Goal: Task Accomplishment & Management: Complete application form

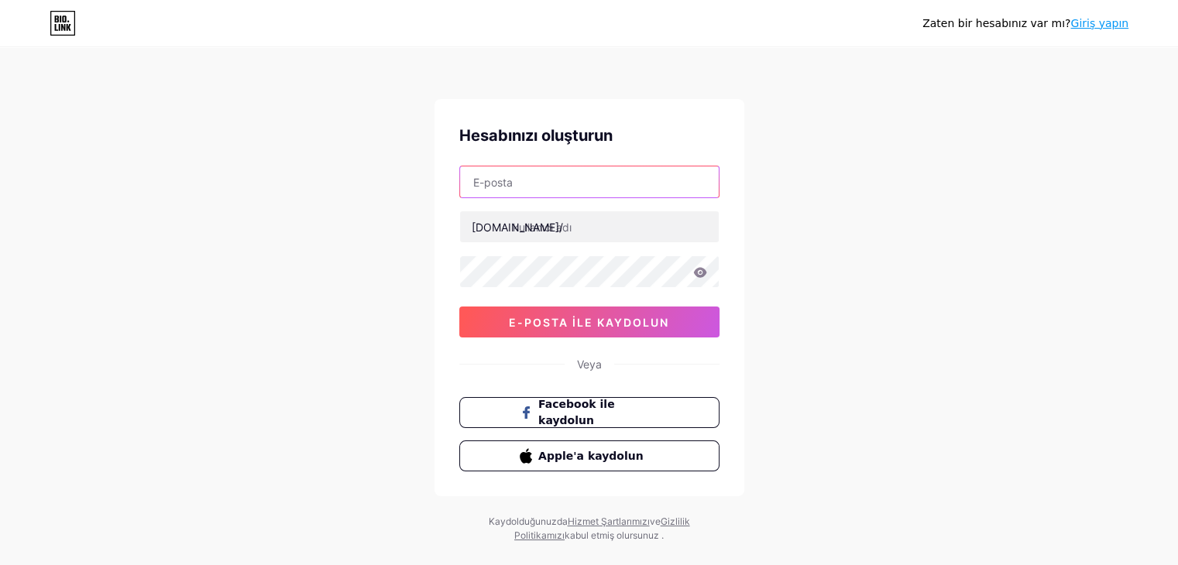
click at [537, 169] on input "text" at bounding box center [589, 181] width 259 height 31
type input "[EMAIL_ADDRESS][DOMAIN_NAME]"
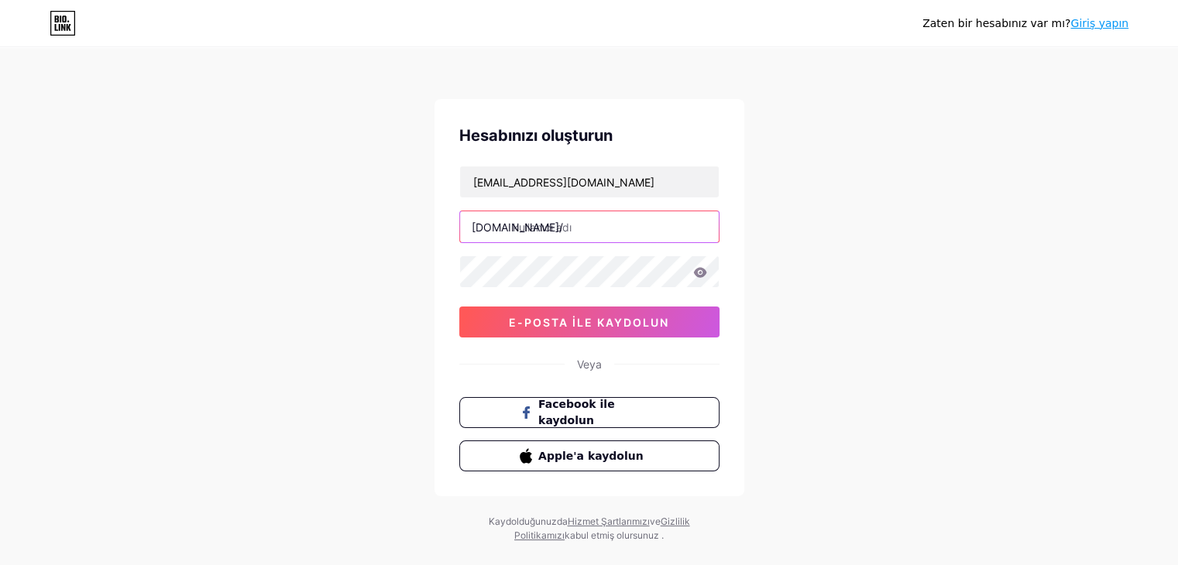
click at [578, 226] on input "text" at bounding box center [589, 226] width 259 height 31
type input "seymasngl"
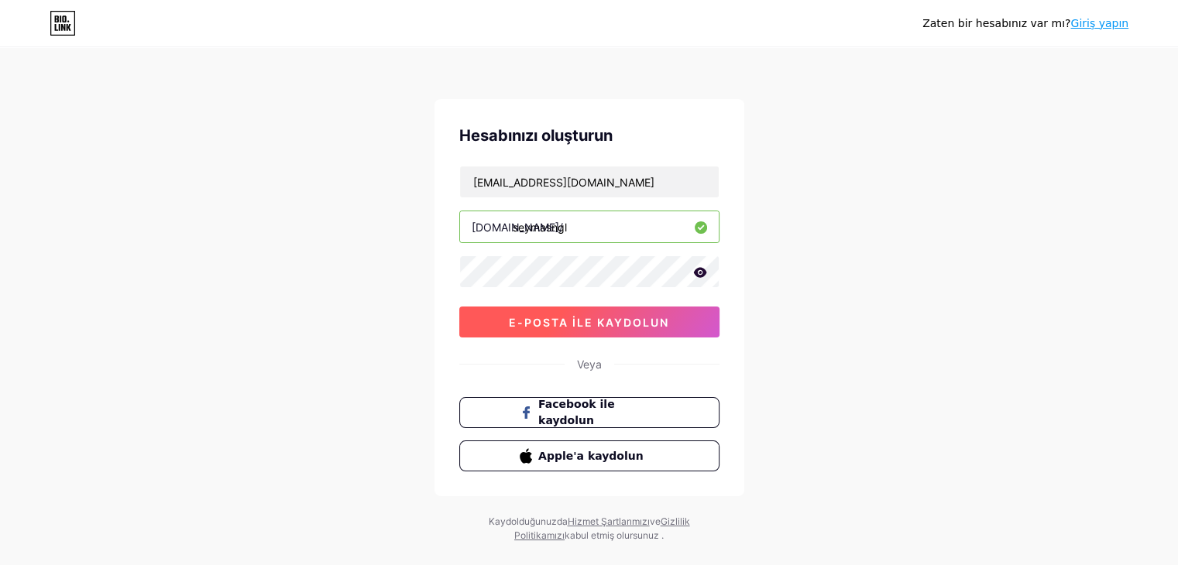
click at [492, 316] on button "e-posta ile kaydolun" at bounding box center [589, 322] width 260 height 31
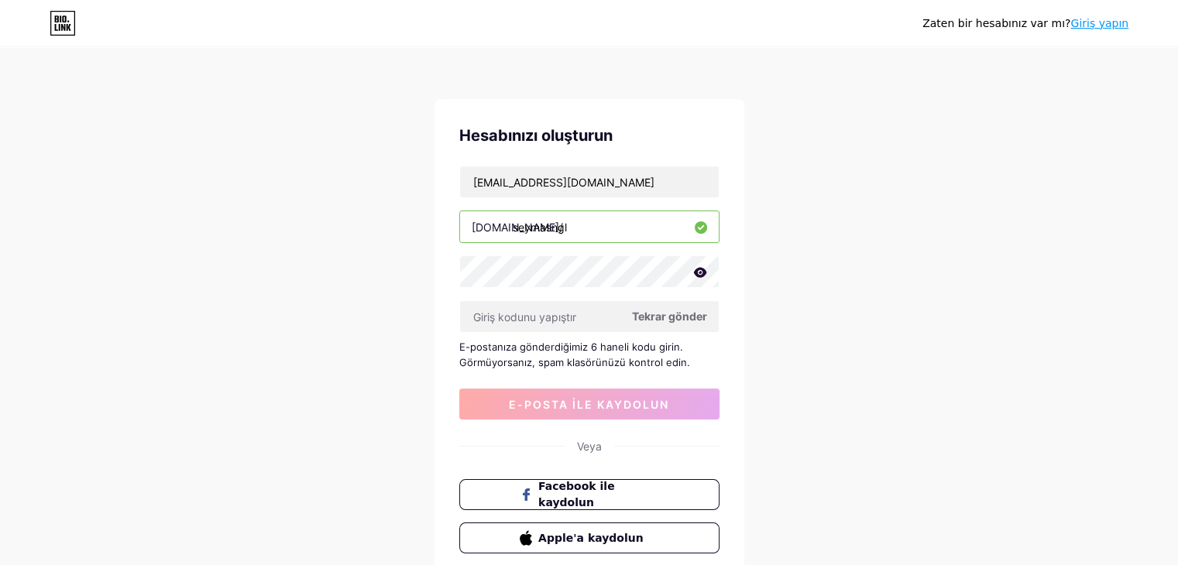
click at [681, 317] on font "Tekrar gönder" at bounding box center [669, 316] width 75 height 13
click at [573, 321] on input "text" at bounding box center [589, 316] width 259 height 31
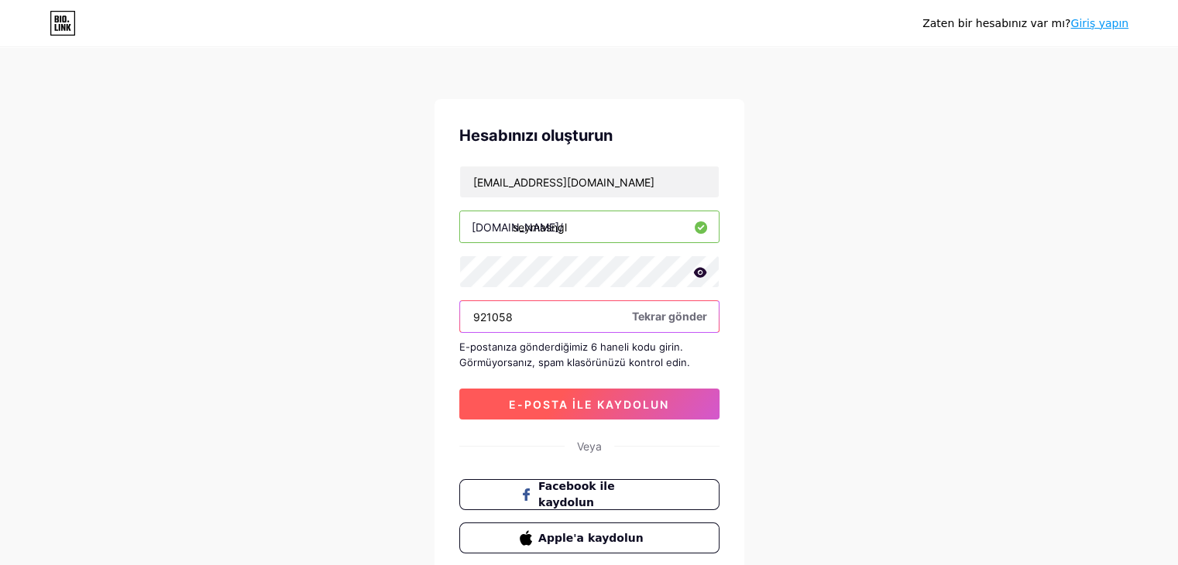
type input "921058"
click at [616, 413] on button "e-posta ile kaydolun" at bounding box center [589, 404] width 260 height 31
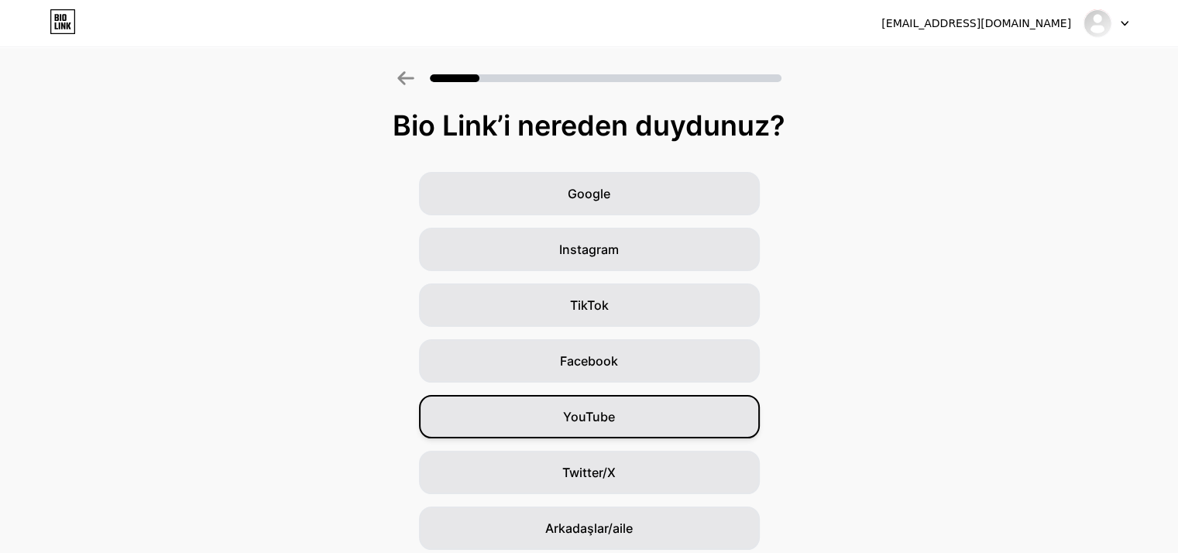
click at [623, 420] on div "YouTube" at bounding box center [589, 416] width 341 height 43
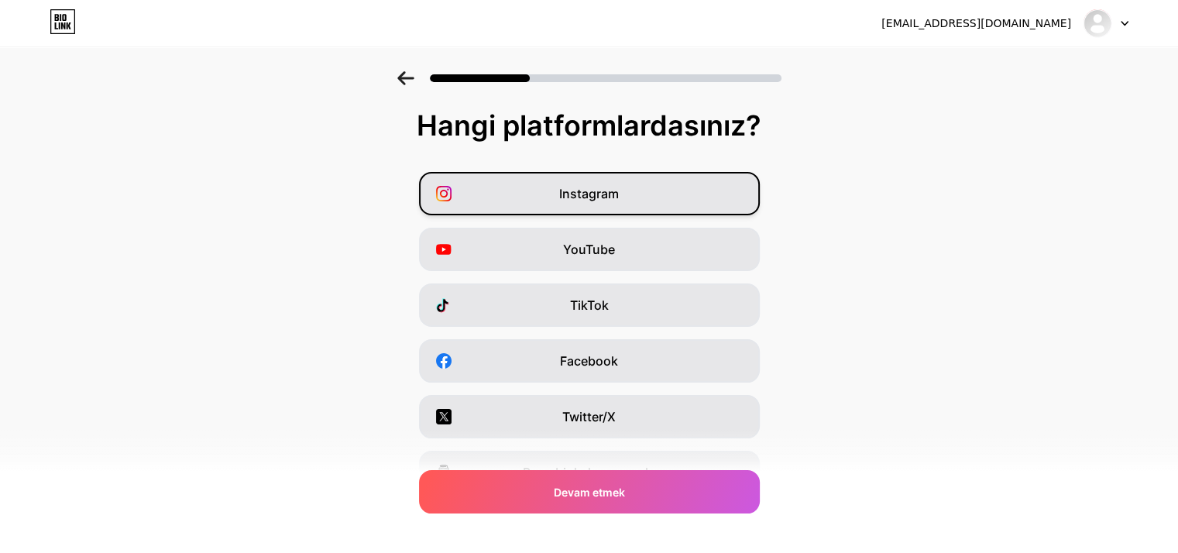
click at [600, 204] on div "Instagram" at bounding box center [589, 193] width 341 height 43
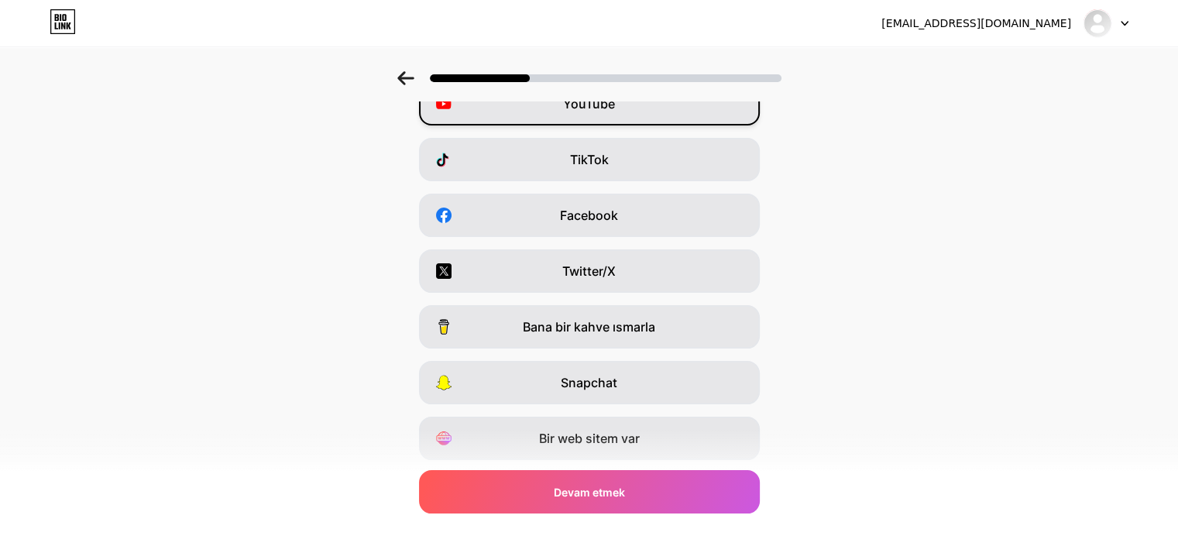
scroll to position [192, 0]
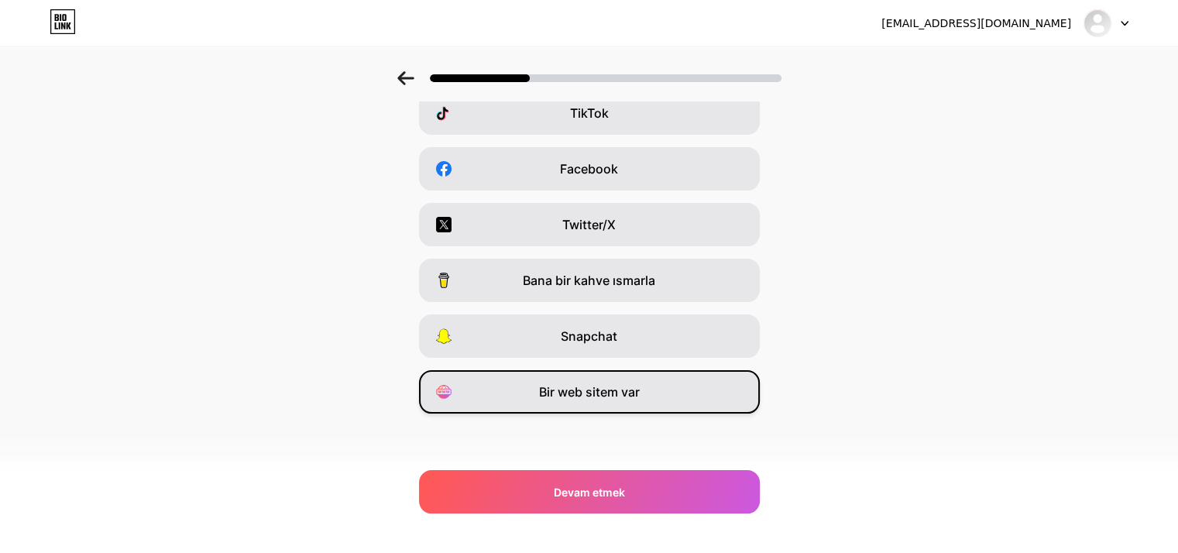
click at [581, 403] on div "Bir web sitem var" at bounding box center [589, 391] width 341 height 43
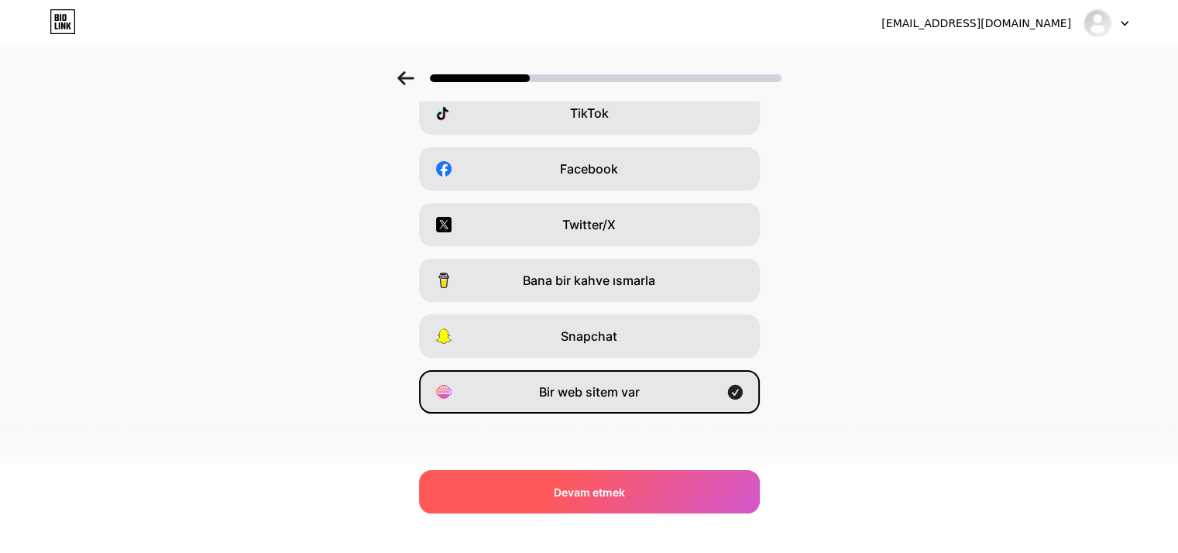
click at [595, 496] on font "Devam etmek" at bounding box center [589, 491] width 71 height 13
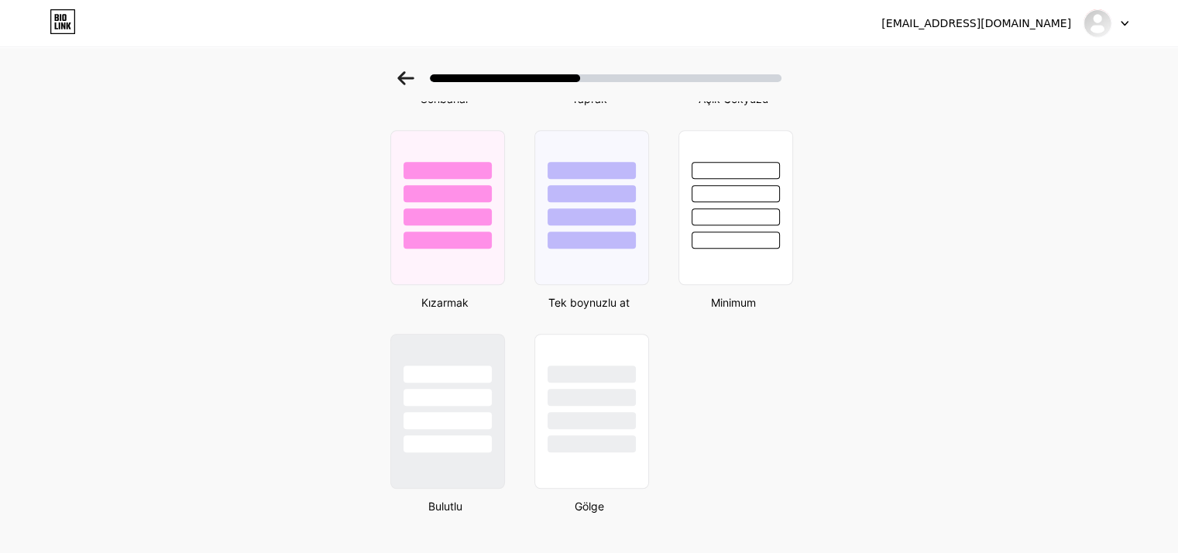
scroll to position [1286, 0]
click at [436, 410] on div at bounding box center [447, 419] width 91 height 18
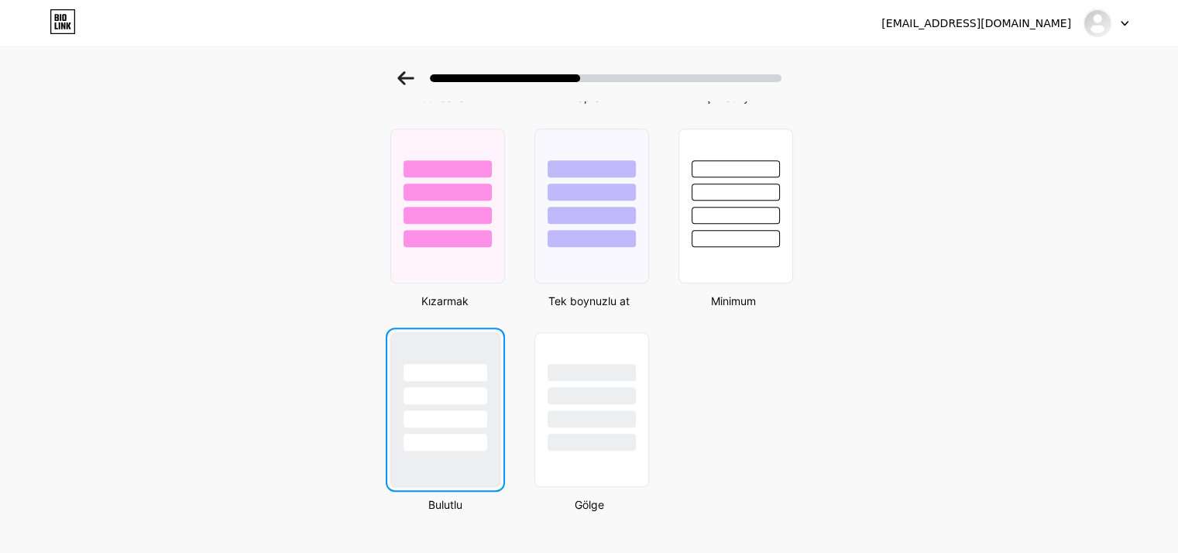
scroll to position [0, 0]
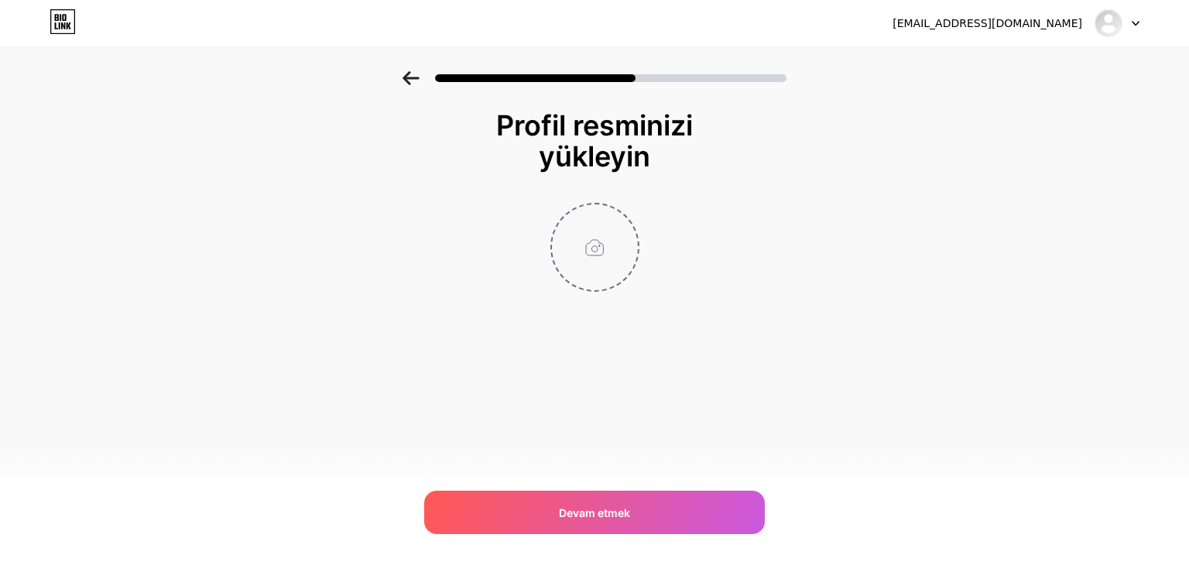
click at [588, 238] on input "file" at bounding box center [595, 247] width 86 height 86
type input "C:\fakepath\20250811_093935.jpg"
click at [599, 211] on input "file" at bounding box center [595, 247] width 86 height 86
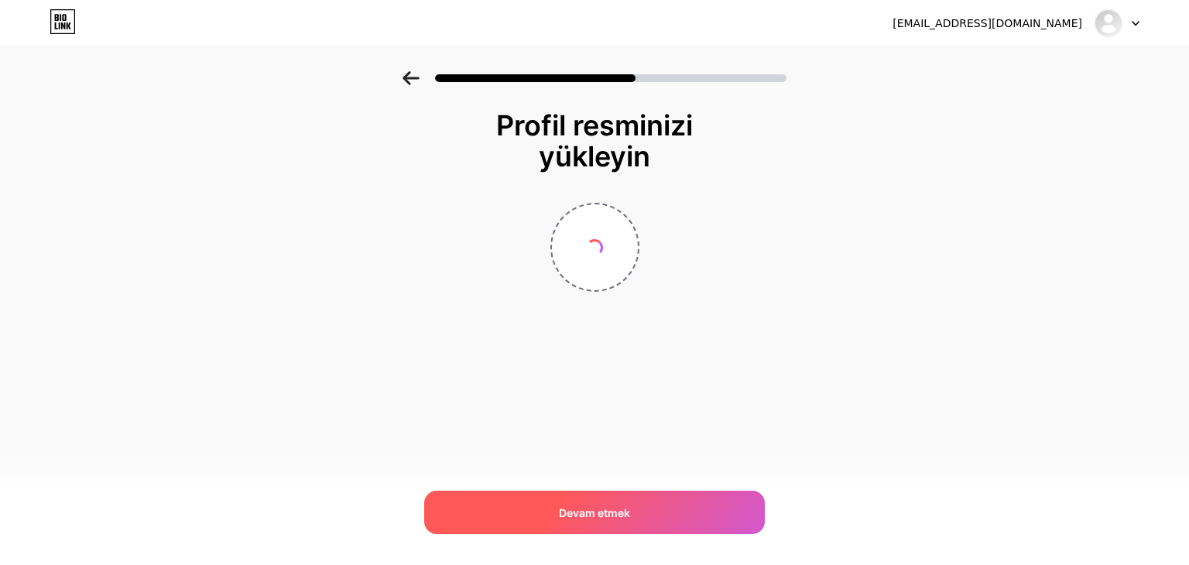
click at [617, 522] on div "Devam etmek" at bounding box center [594, 512] width 341 height 43
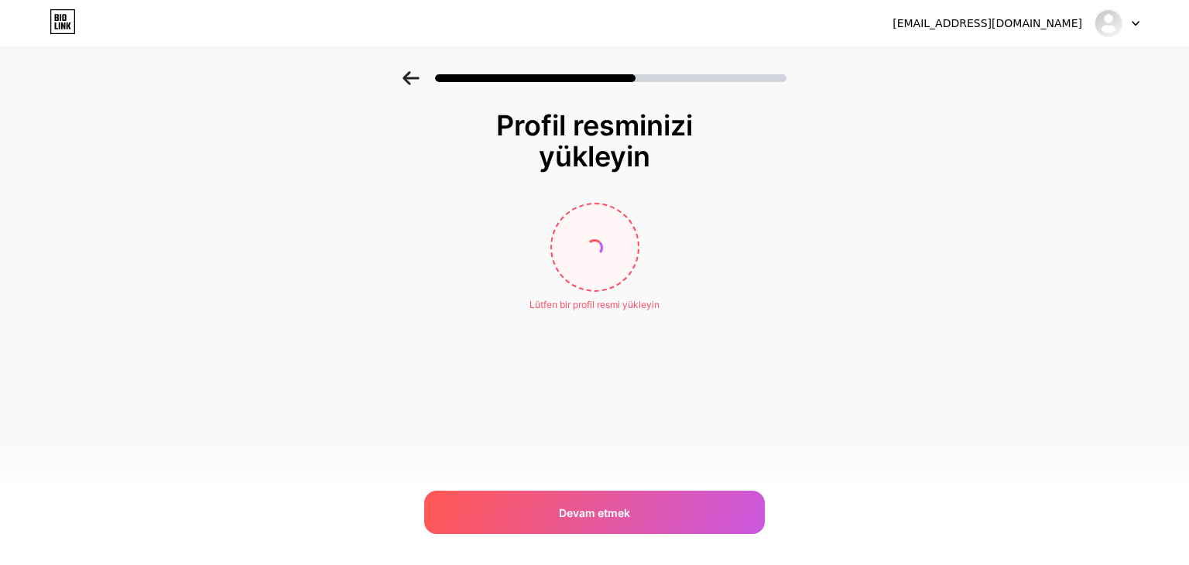
click at [592, 256] on div at bounding box center [595, 247] width 89 height 89
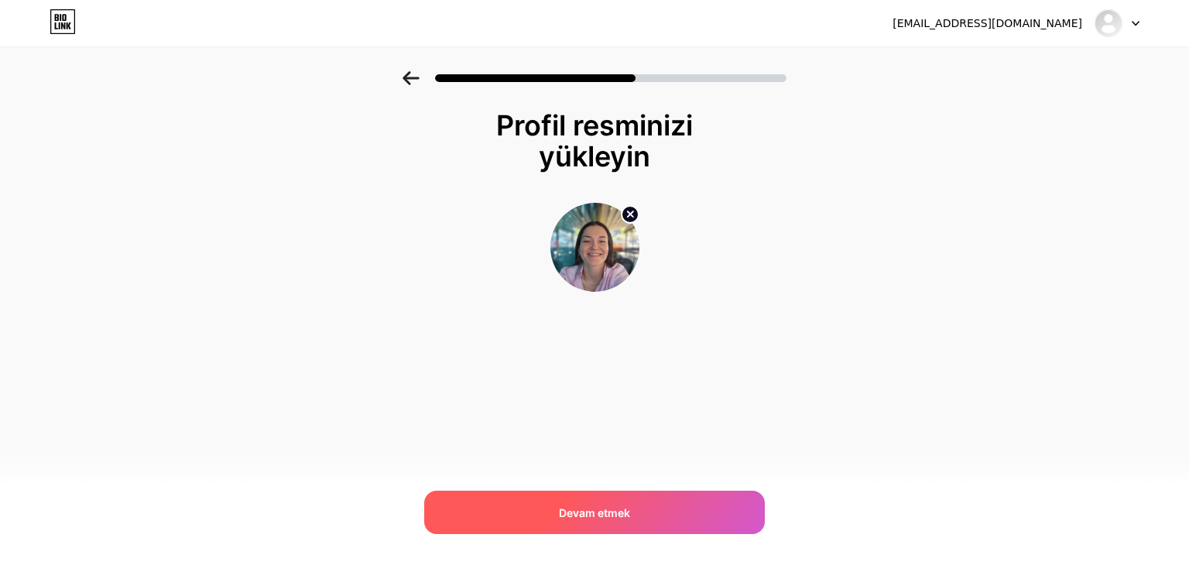
click at [597, 505] on span "Devam etmek" at bounding box center [594, 513] width 71 height 16
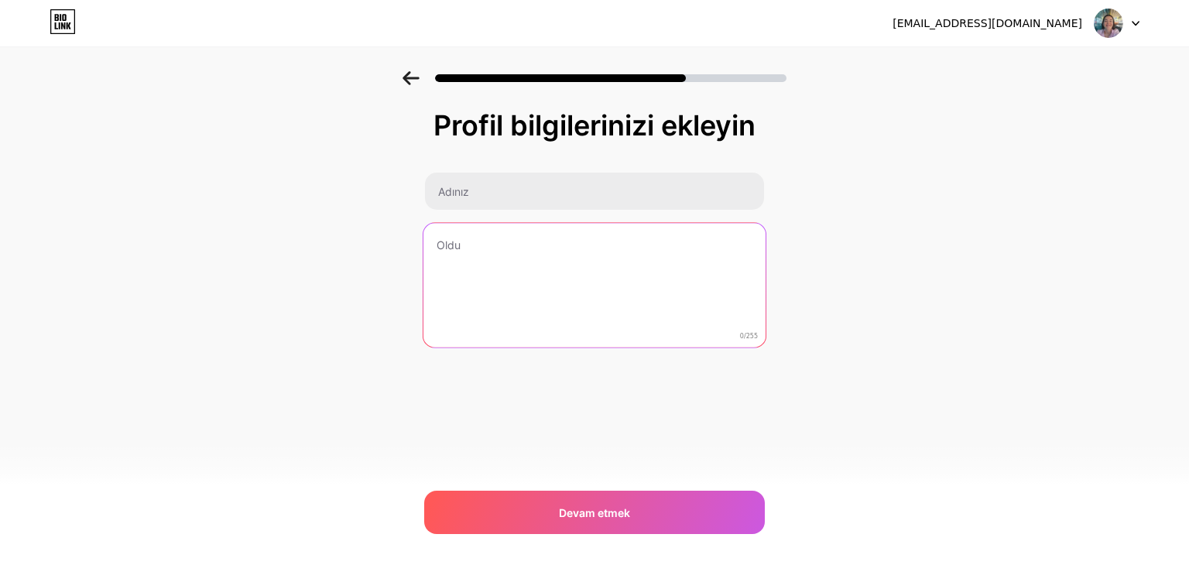
click at [486, 249] on textarea at bounding box center [595, 286] width 342 height 126
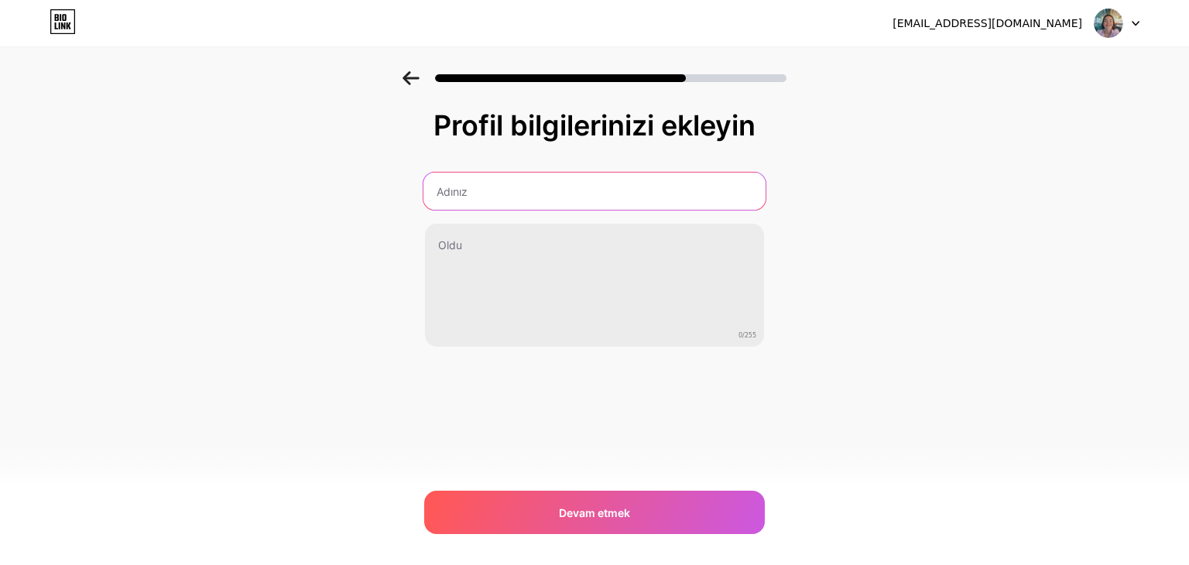
click at [486, 195] on input "text" at bounding box center [595, 191] width 342 height 37
type input "[PERSON_NAME]"
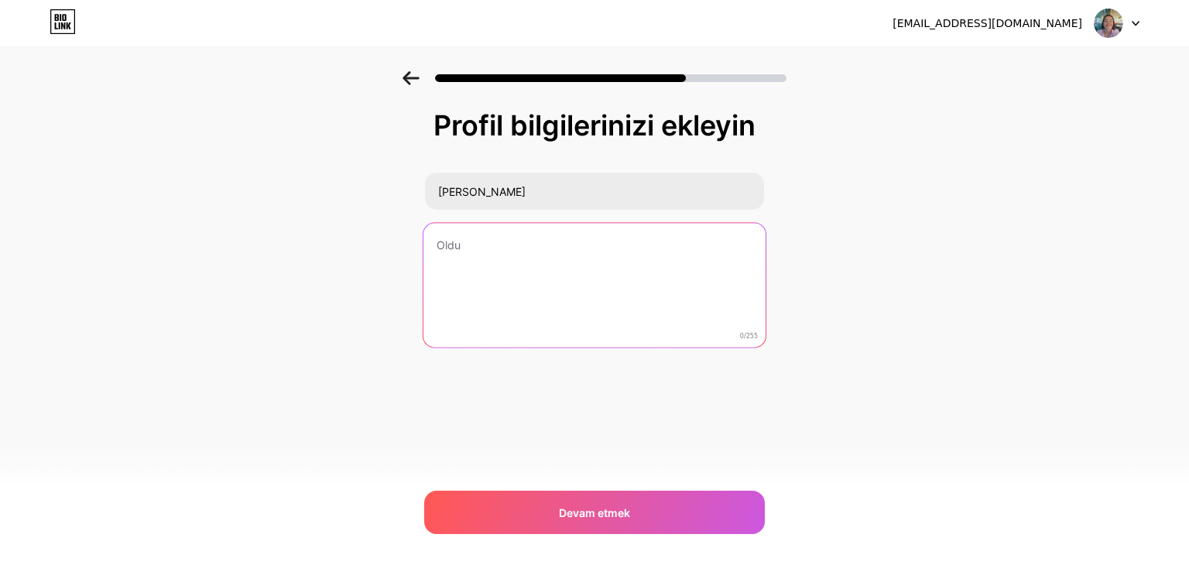
click at [479, 258] on textarea at bounding box center [595, 286] width 342 height 126
type textarea "K"
type textarea "D"
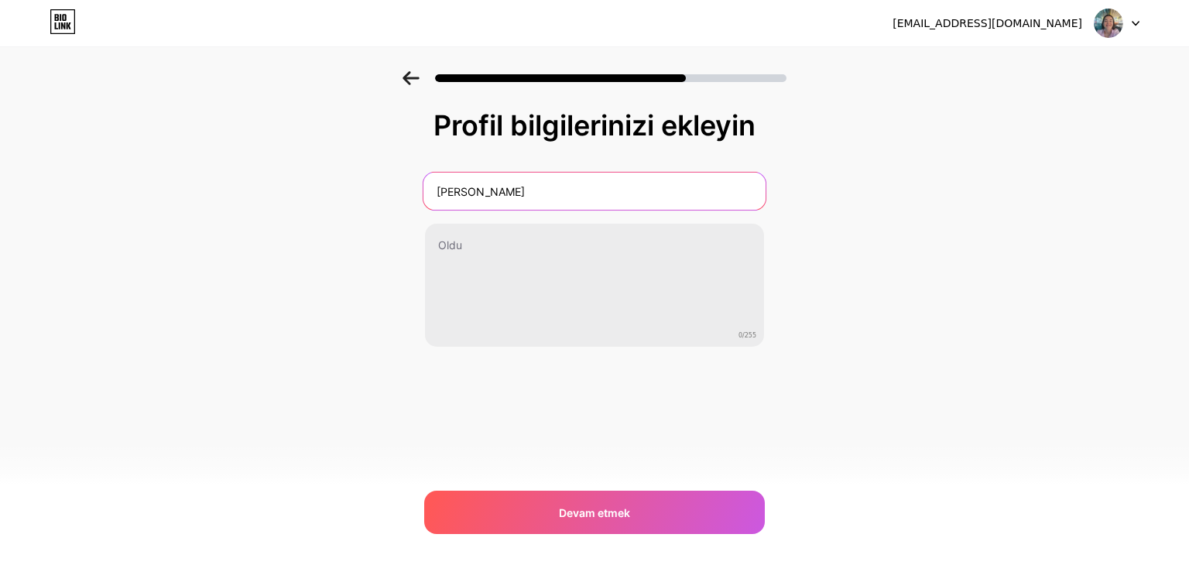
drag, startPoint x: 557, startPoint y: 180, endPoint x: 334, endPoint y: 201, distance: 223.9
click at [334, 201] on div "Profil bilgilerinizi [PERSON_NAME] 0/255 [PERSON_NAME]" at bounding box center [594, 248] width 1189 height 354
type input "[PERSON_NAME]"
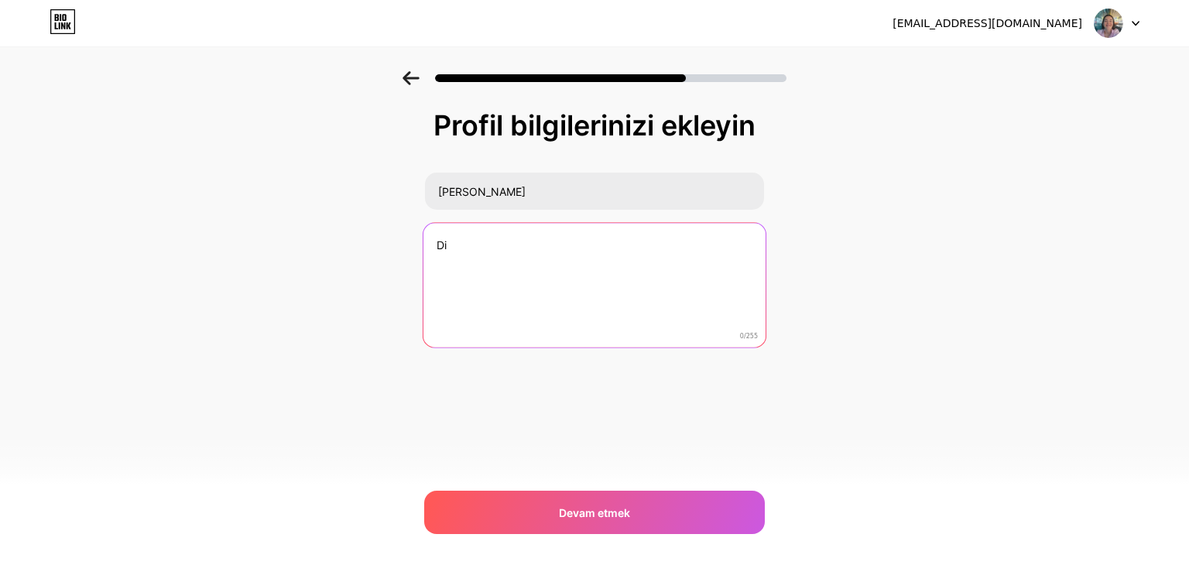
type textarea "D"
type textarea "k"
paste textarea "✨"
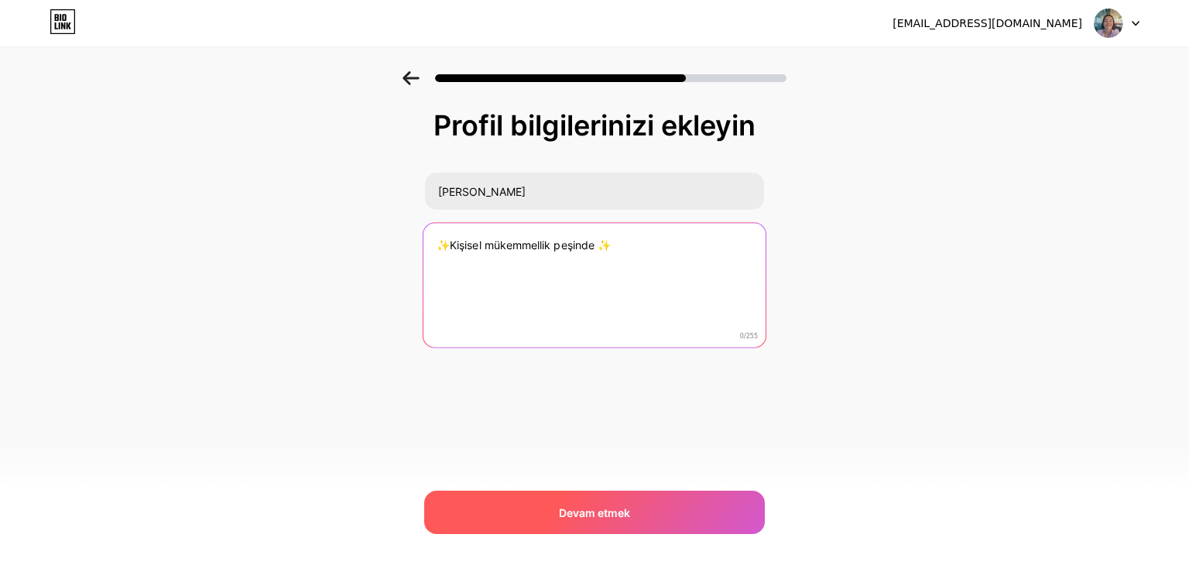
type textarea "✨Kişisel mükemmellik peşinde ✨"
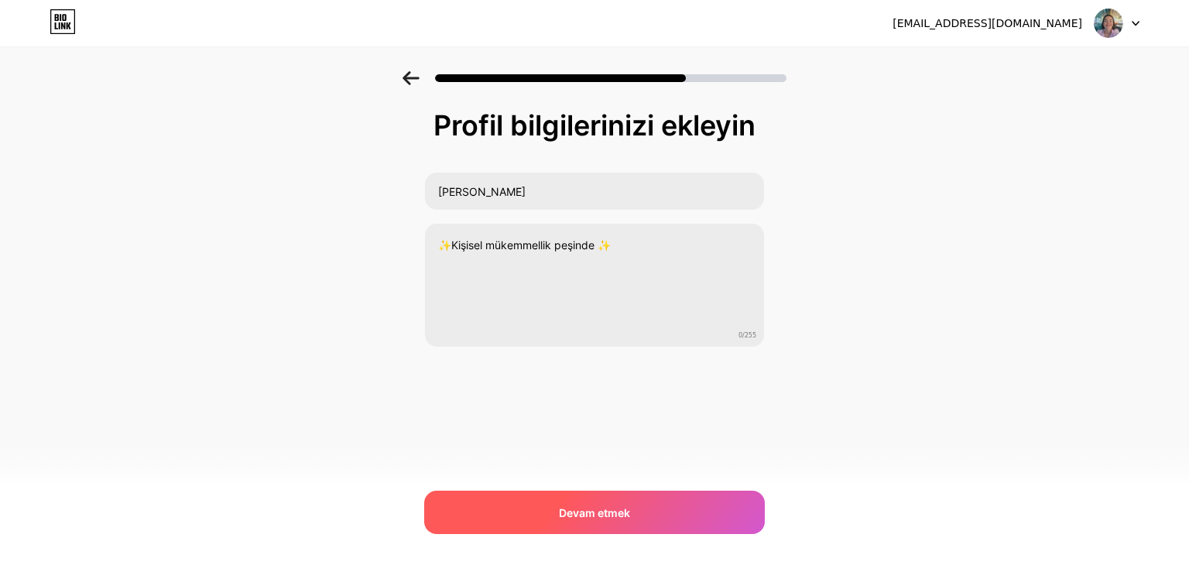
click at [596, 506] on font "Devam etmek" at bounding box center [594, 512] width 71 height 13
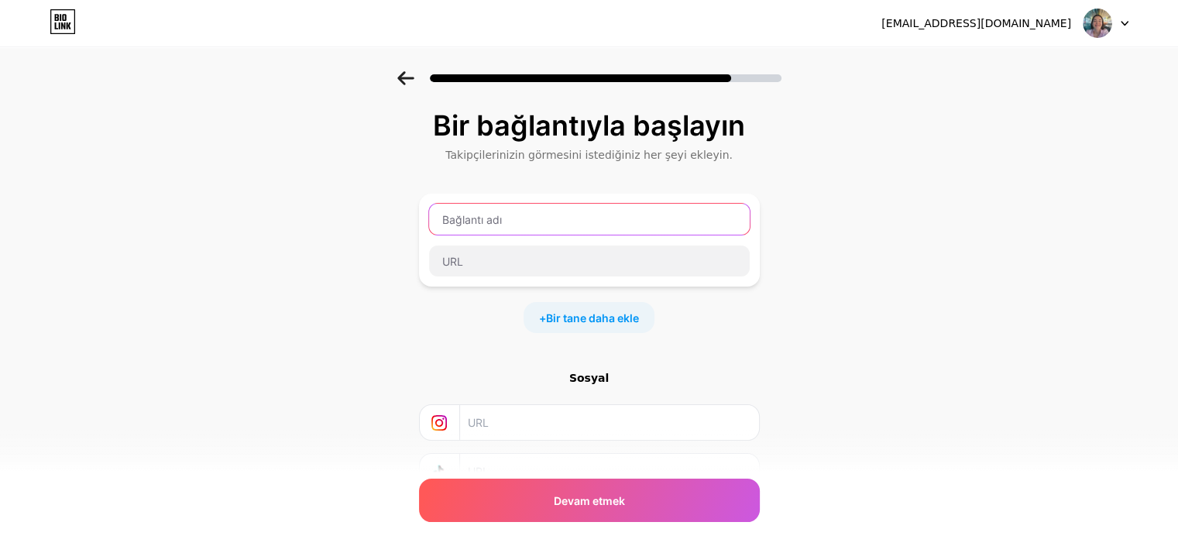
click at [533, 220] on input "text" at bounding box center [589, 219] width 321 height 31
type input "Web sitem"
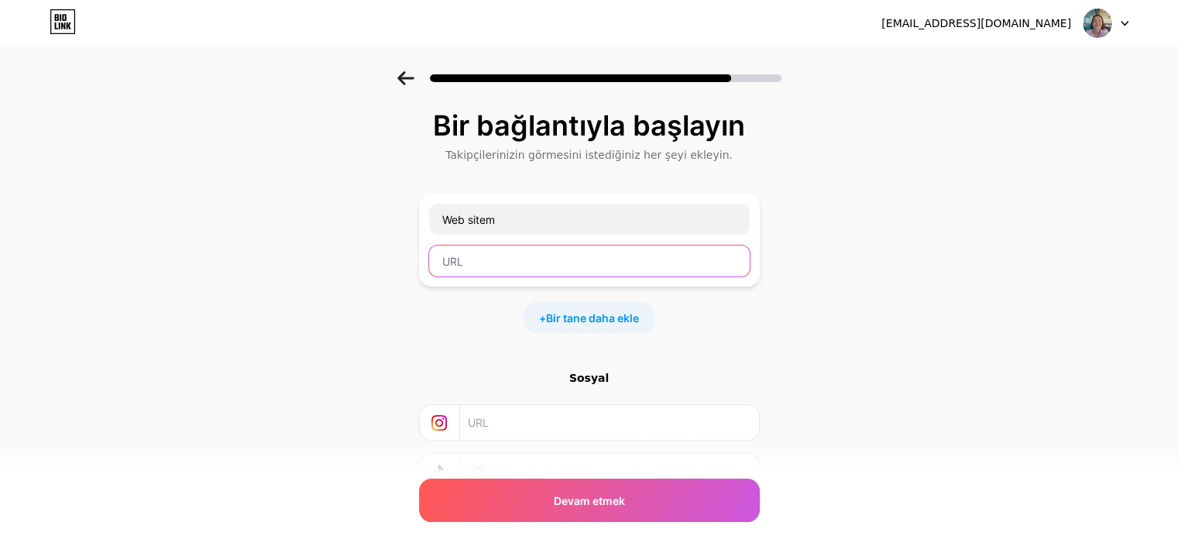
click at [489, 264] on input "text" at bounding box center [589, 260] width 321 height 31
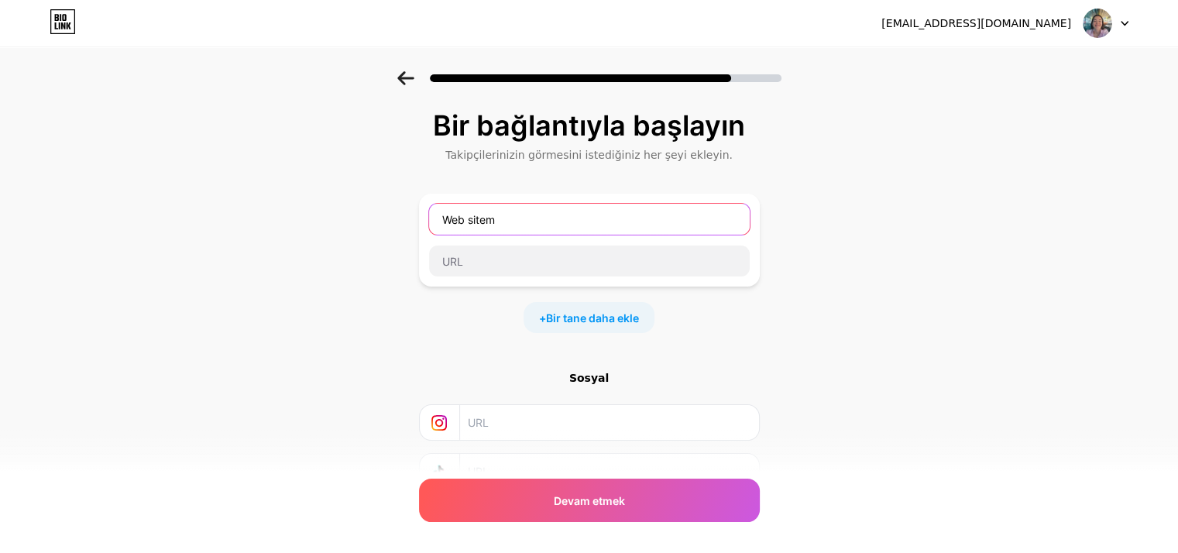
drag, startPoint x: 517, startPoint y: 221, endPoint x: 430, endPoint y: 232, distance: 88.3
click at [430, 232] on div "Web sitem" at bounding box center [589, 240] width 341 height 93
click at [564, 221] on input "text" at bounding box center [589, 219] width 321 height 31
type input "W"
type input "Kişisel Portfolyom"
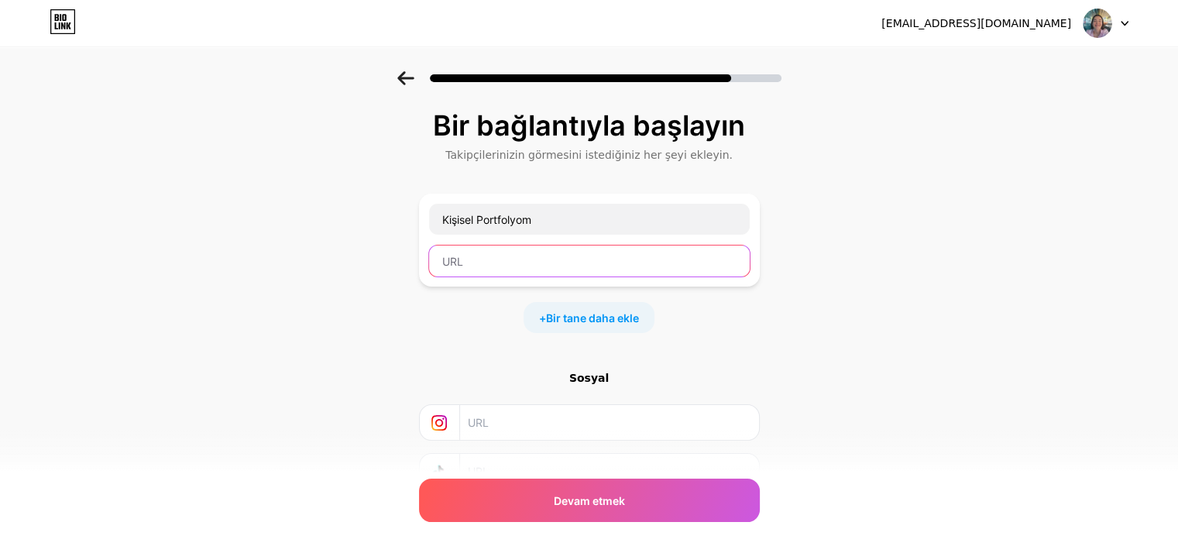
click at [490, 250] on input "text" at bounding box center [589, 260] width 321 height 31
paste input "[URL][DOMAIN_NAME][PERSON_NAME]"
type input "[URL][DOMAIN_NAME][PERSON_NAME]"
click at [605, 324] on span "Bir tane daha ekle" at bounding box center [592, 318] width 93 height 16
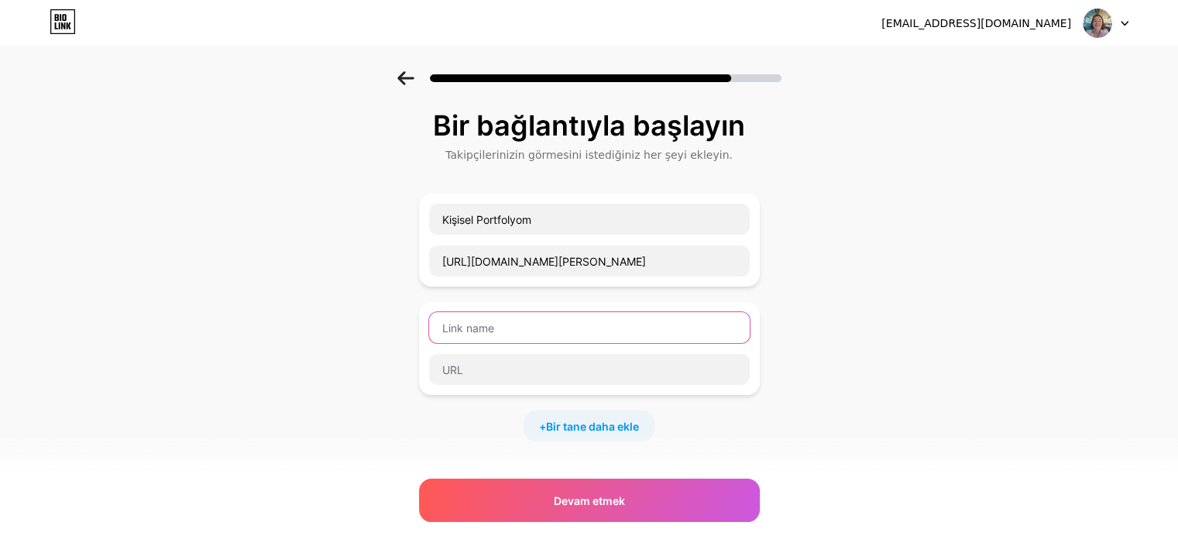
click at [564, 318] on input "text" at bounding box center [589, 327] width 321 height 31
type input "Linkedln Hesabım"
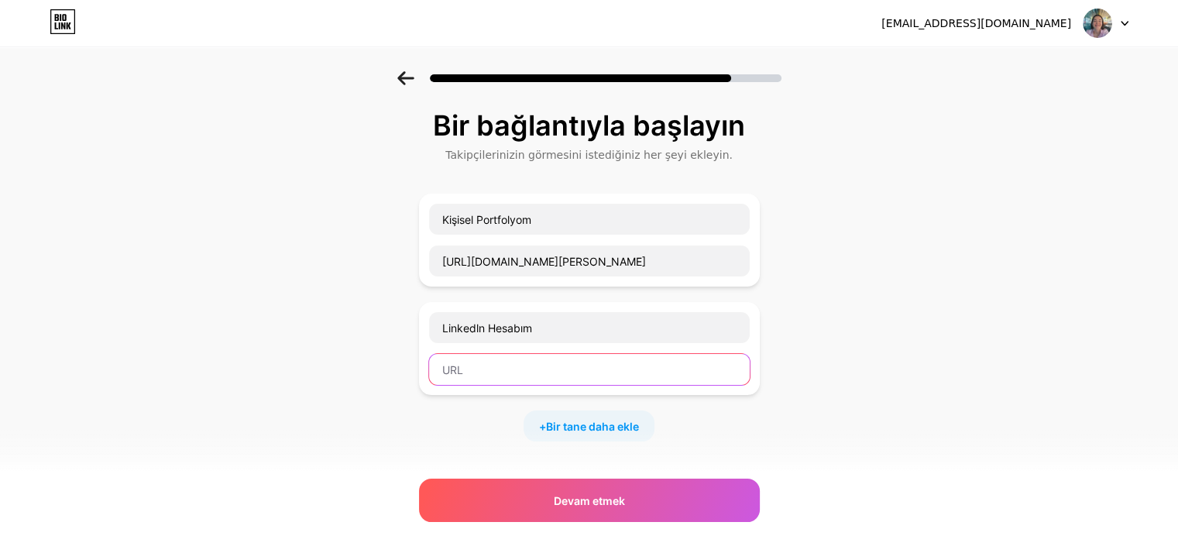
click at [506, 376] on input "text" at bounding box center [589, 369] width 321 height 31
click at [603, 378] on input "text" at bounding box center [589, 369] width 321 height 31
paste input "[URL][DOMAIN_NAME]"
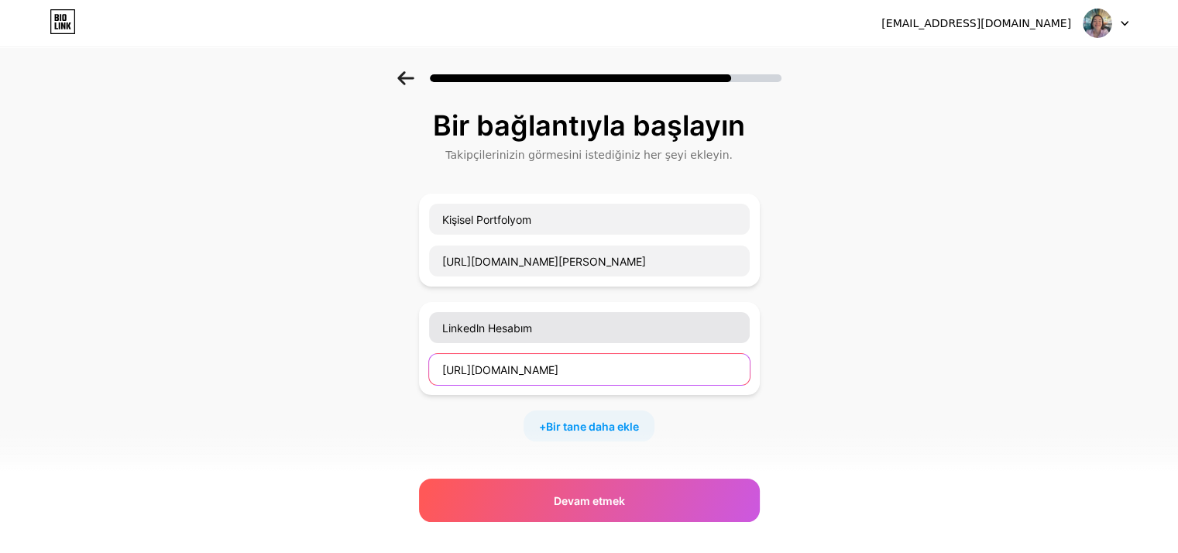
type input "[URL][DOMAIN_NAME]"
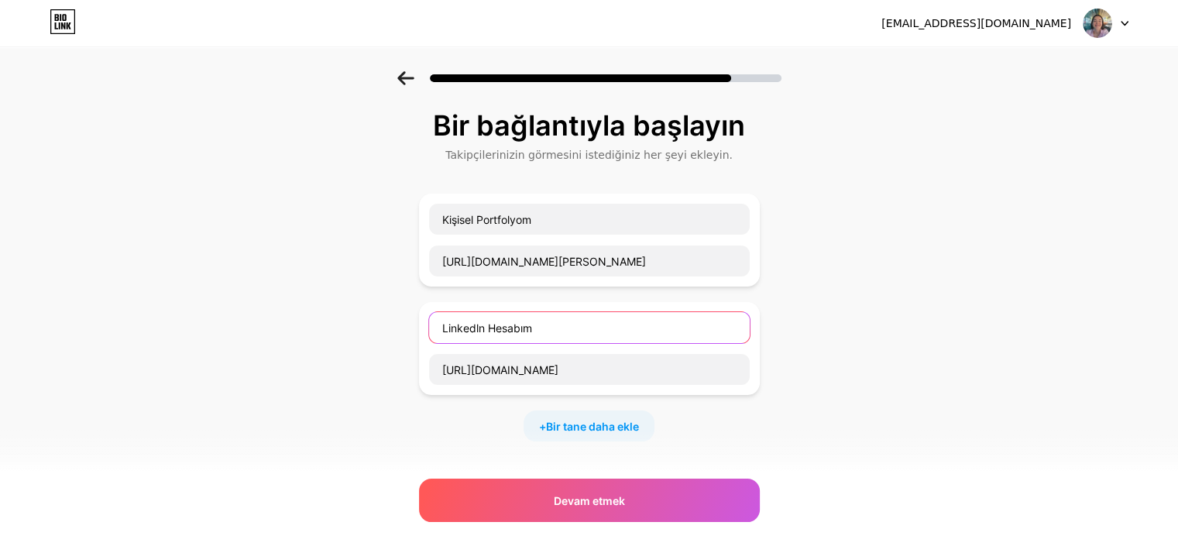
scroll to position [0, 0]
click at [484, 324] on input "Linkedln Hesabım" at bounding box center [589, 327] width 321 height 31
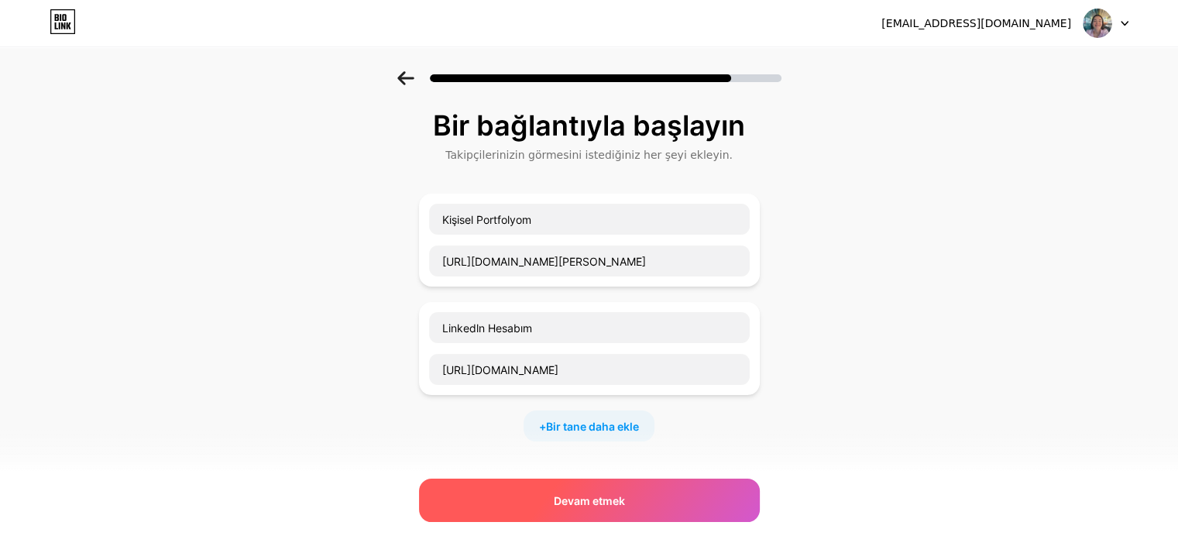
click at [621, 491] on div "Devam etmek" at bounding box center [589, 500] width 341 height 43
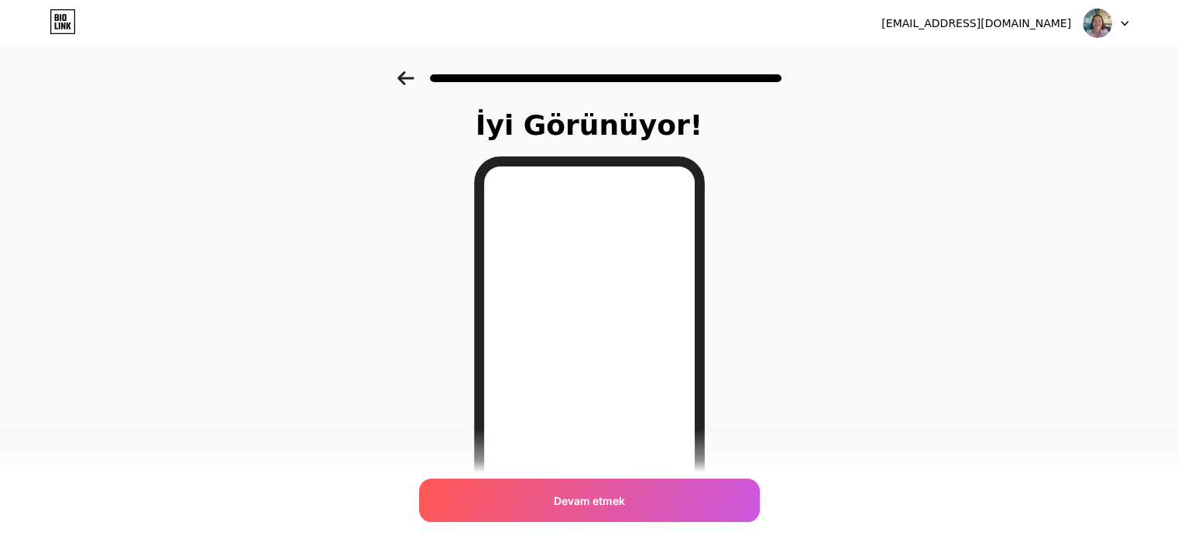
click at [409, 77] on icon at bounding box center [405, 78] width 16 height 14
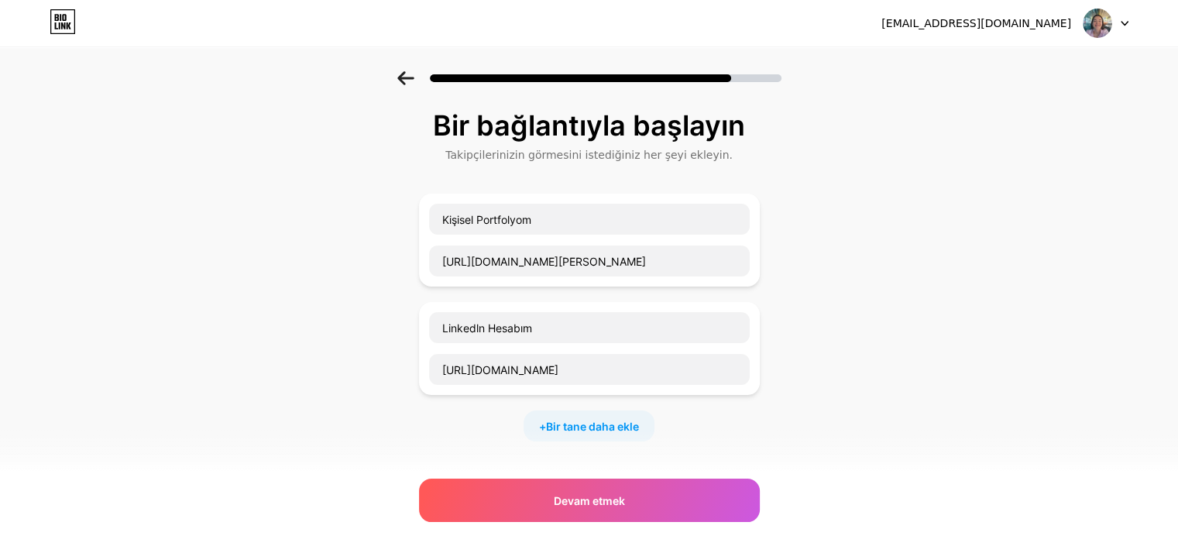
click at [409, 77] on icon at bounding box center [405, 78] width 16 height 14
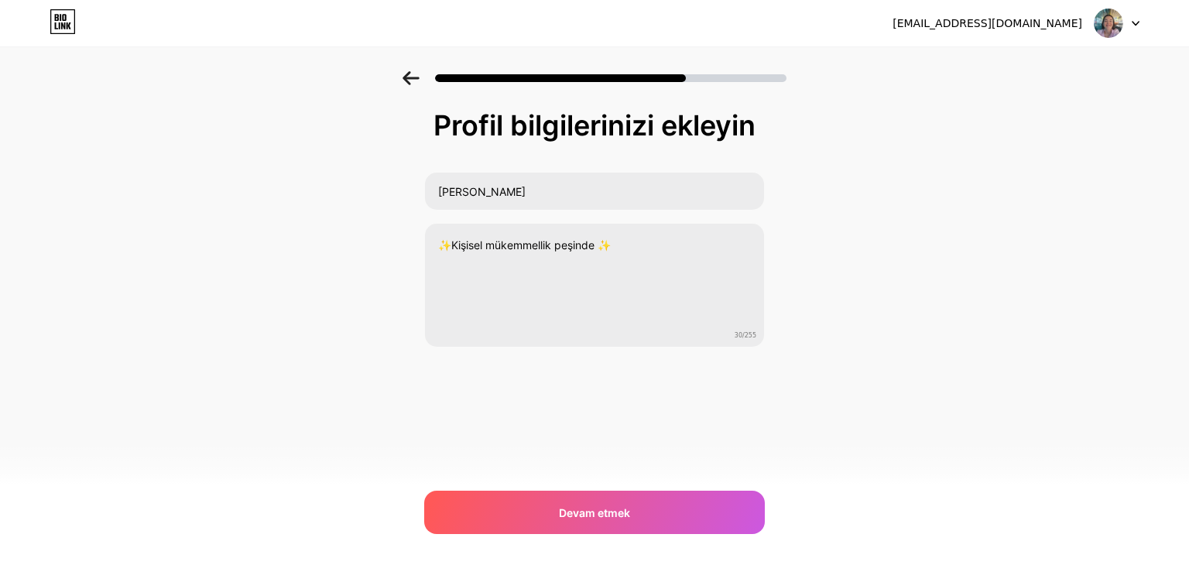
click at [409, 77] on icon at bounding box center [411, 78] width 16 height 14
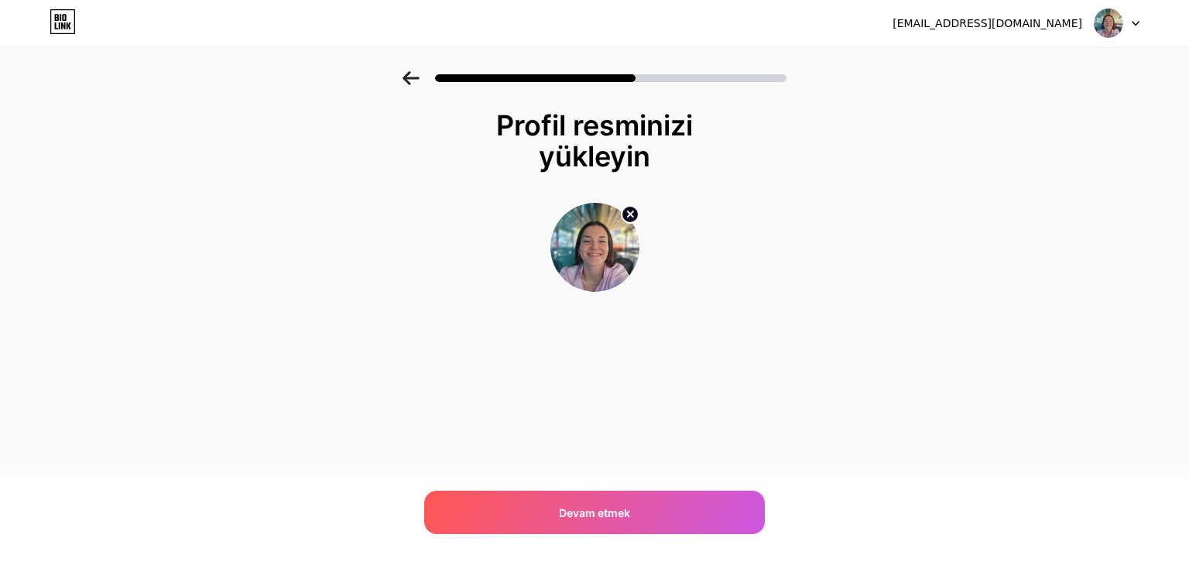
click at [567, 247] on img at bounding box center [595, 247] width 89 height 89
click at [629, 218] on circle at bounding box center [630, 214] width 17 height 17
click at [599, 255] on input "file" at bounding box center [595, 247] width 86 height 86
type input "C:\fakepath\20250811_093935.jpg"
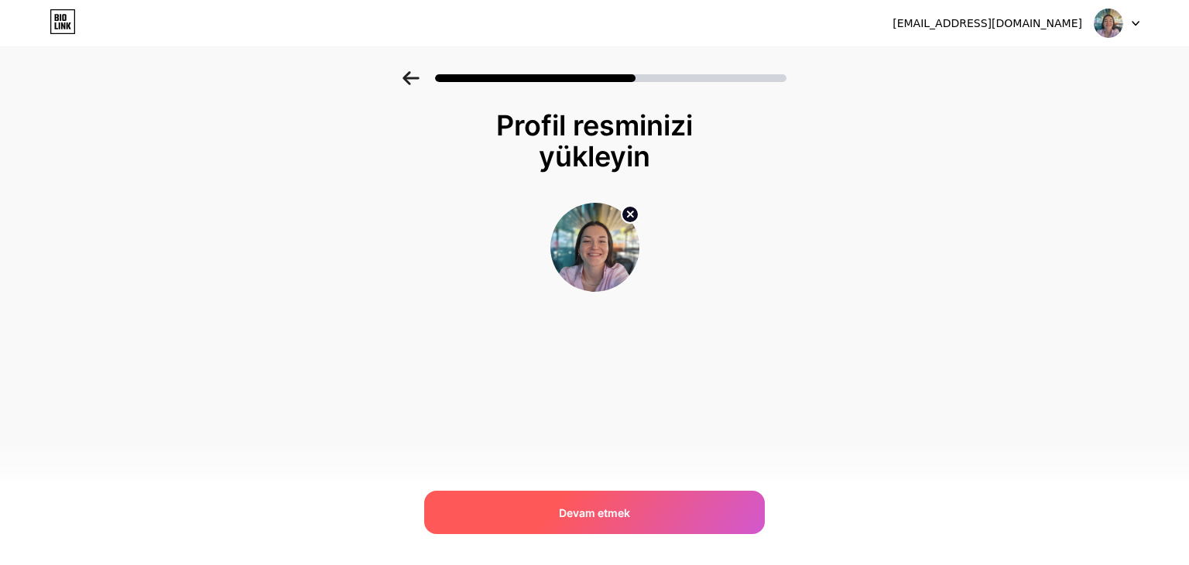
click at [589, 506] on font "Devam etmek" at bounding box center [594, 512] width 71 height 13
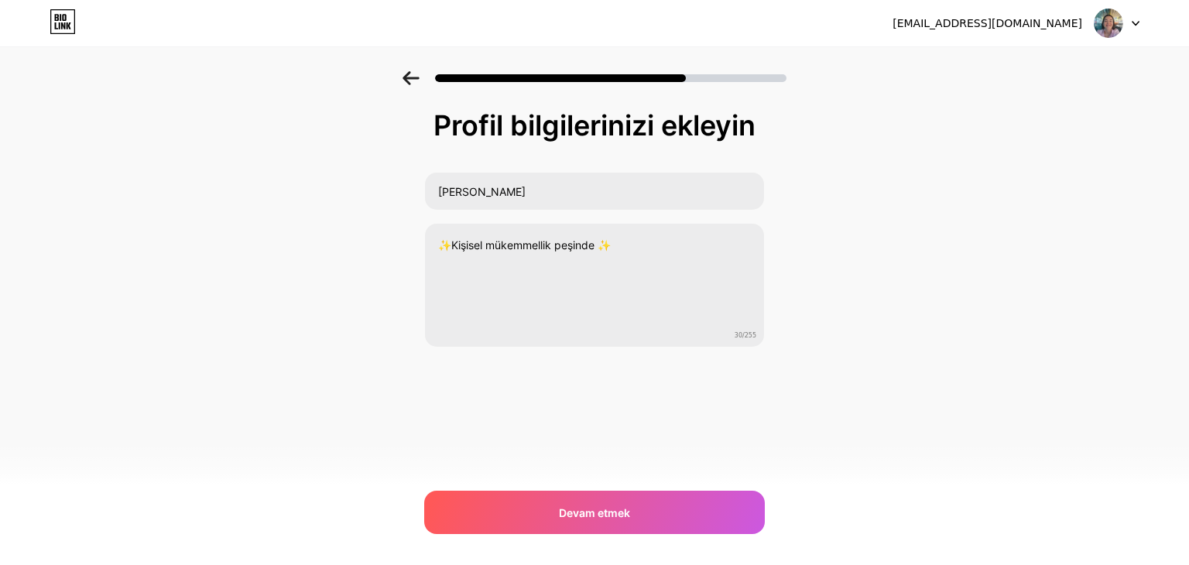
click at [589, 506] on font "Devam etmek" at bounding box center [594, 512] width 71 height 13
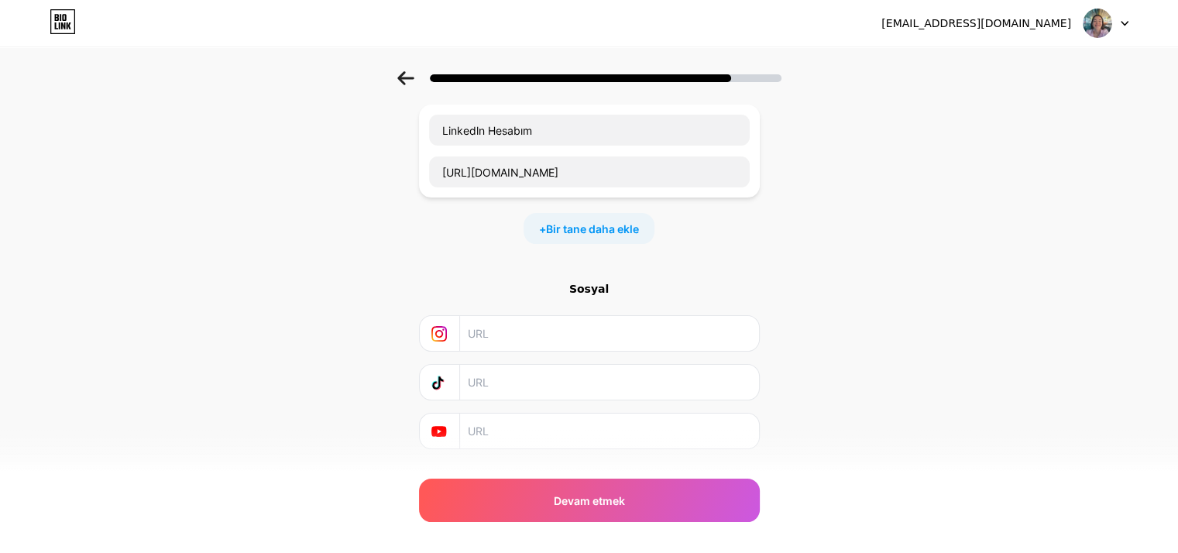
scroll to position [230, 0]
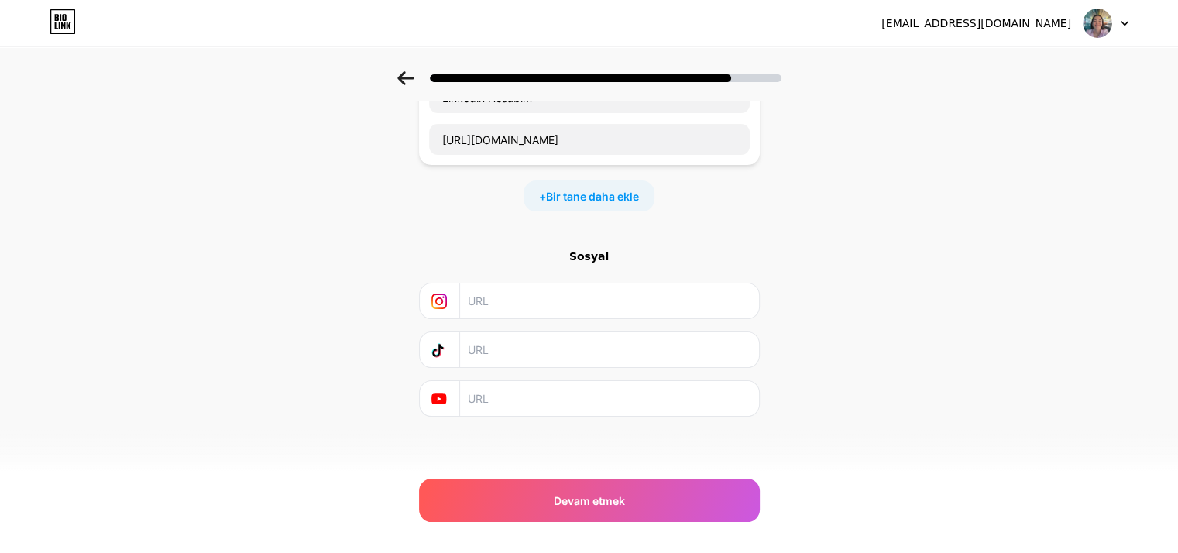
click at [504, 301] on input "text" at bounding box center [608, 300] width 281 height 35
paste input "[URL][DOMAIN_NAME]"
type input "[URL][DOMAIN_NAME]"
click at [756, 262] on div "Sosyal" at bounding box center [589, 256] width 341 height 15
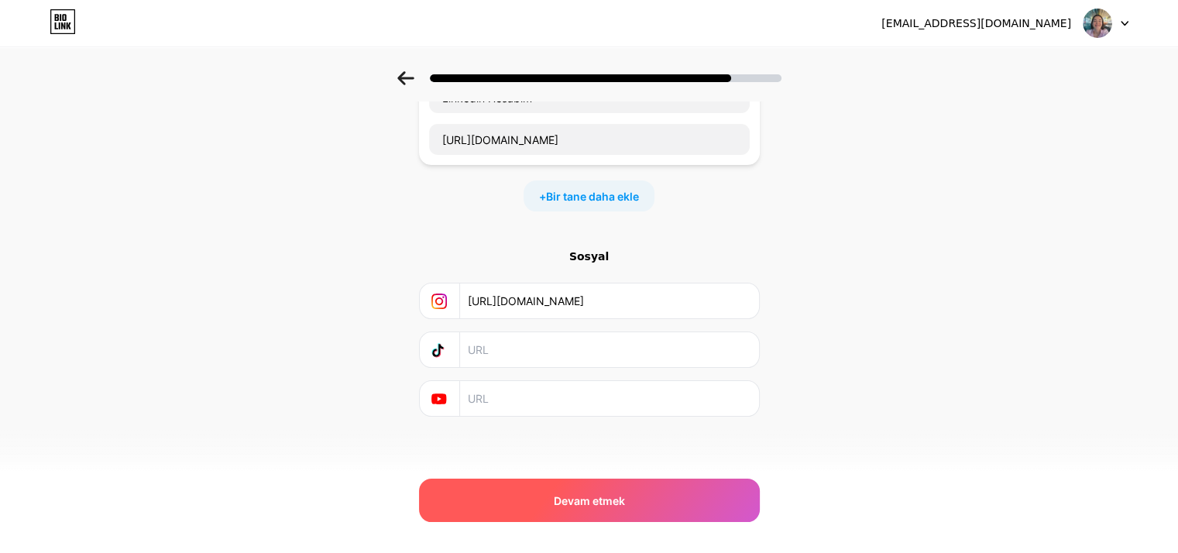
click at [649, 498] on div "Devam etmek" at bounding box center [589, 500] width 341 height 43
click at [607, 490] on div "Devam etmek" at bounding box center [589, 500] width 341 height 43
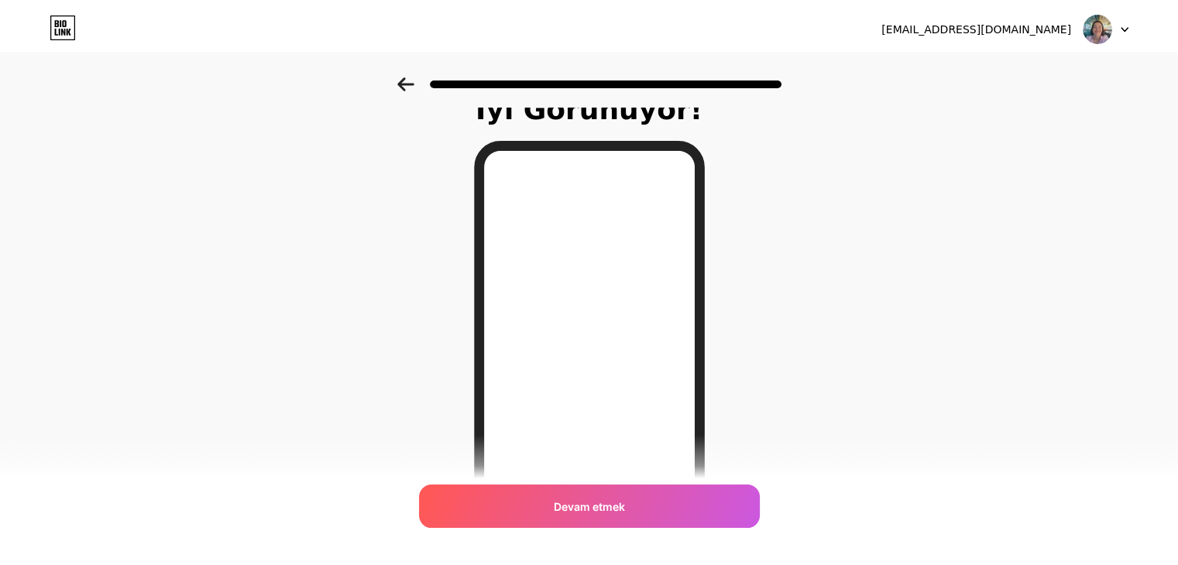
scroll to position [0, 0]
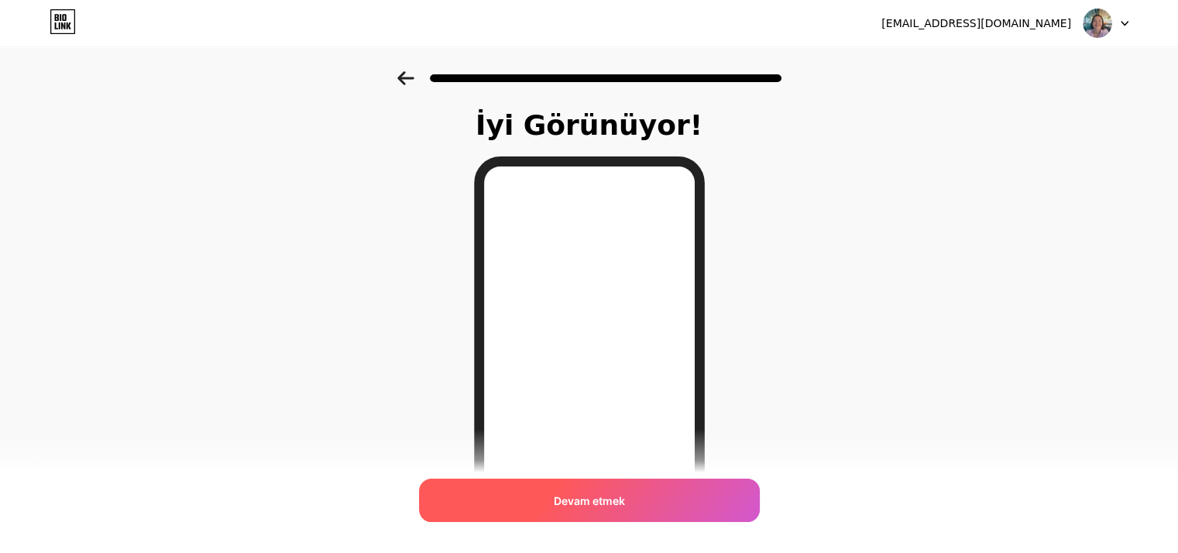
click at [598, 512] on div "Devam etmek" at bounding box center [589, 500] width 341 height 43
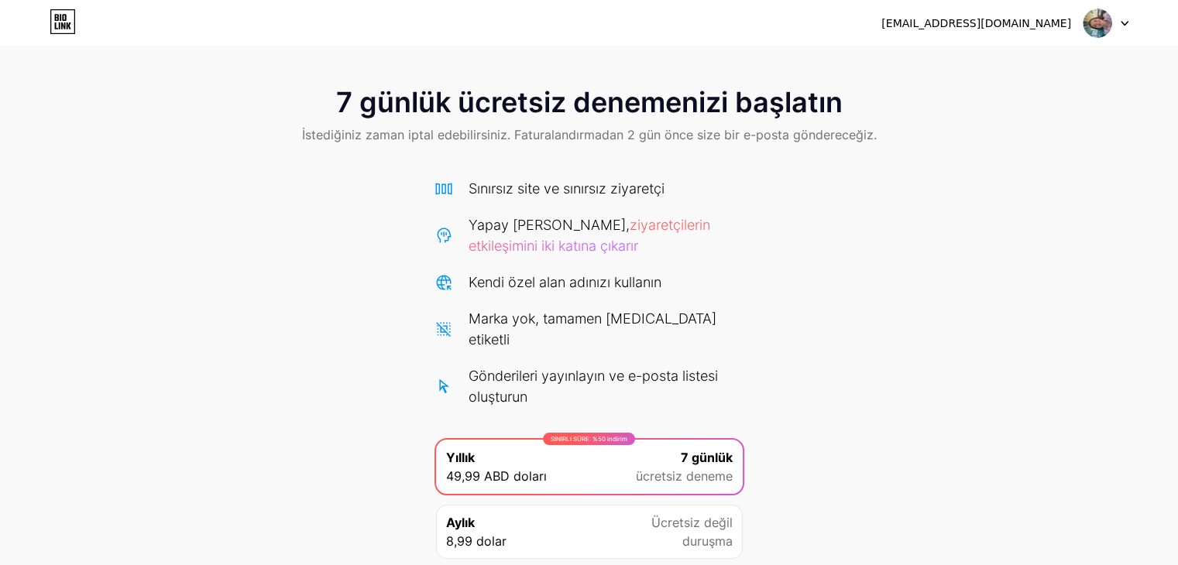
click at [877, 292] on div "7 günlük ücretsiz denemenizi başlatın İstediğiniz zaman iptal edebilirsiniz. Fa…" at bounding box center [589, 347] width 1178 height 553
click at [1115, 26] on div at bounding box center [1105, 23] width 45 height 28
click at [1020, 24] on font "[EMAIL_ADDRESS][DOMAIN_NAME]" at bounding box center [976, 23] width 190 height 12
click at [1102, 9] on span at bounding box center [1096, 23] width 29 height 29
click at [60, 26] on icon at bounding box center [63, 21] width 26 height 25
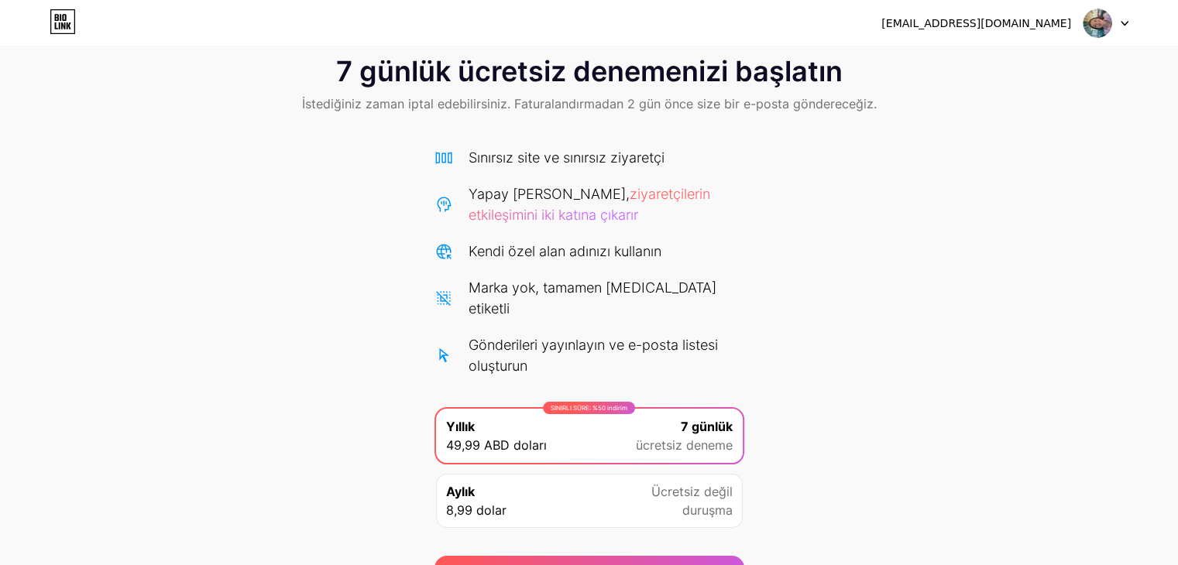
scroll to position [99, 0]
